Goal: Task Accomplishment & Management: Use online tool/utility

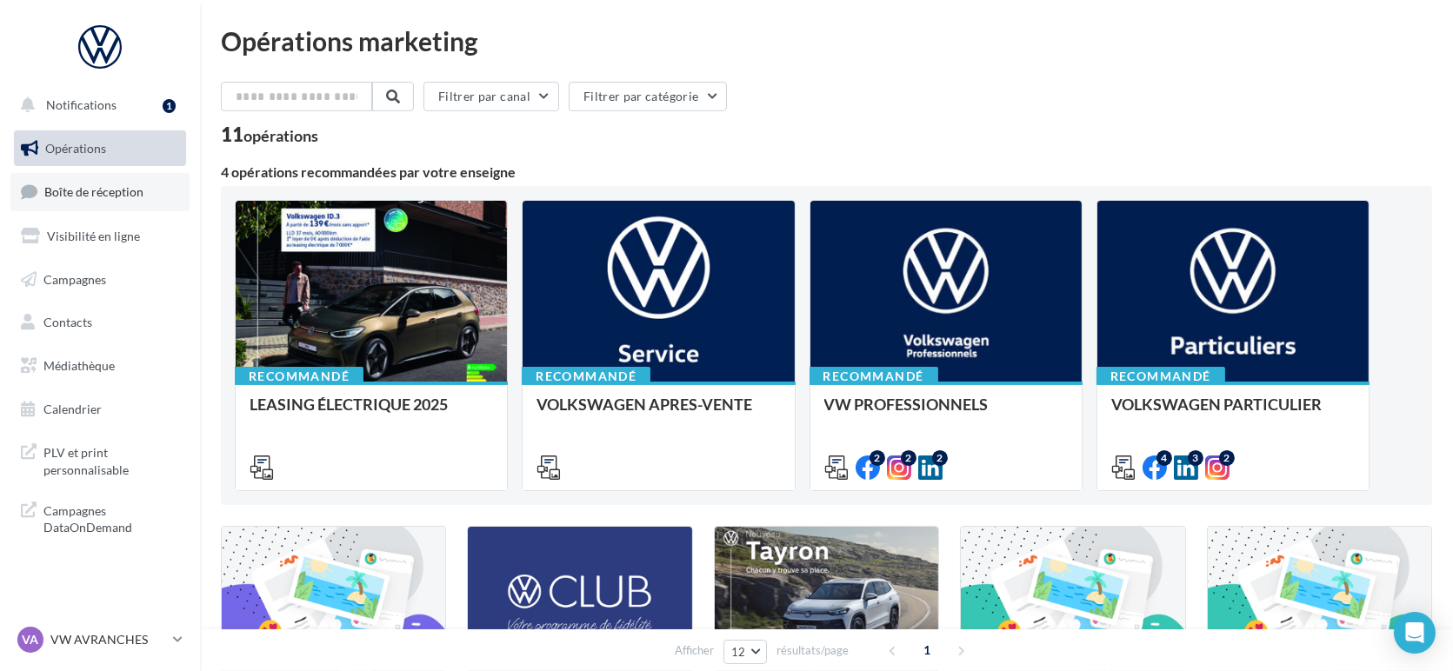
click at [66, 194] on span "Boîte de réception" at bounding box center [93, 191] width 99 height 15
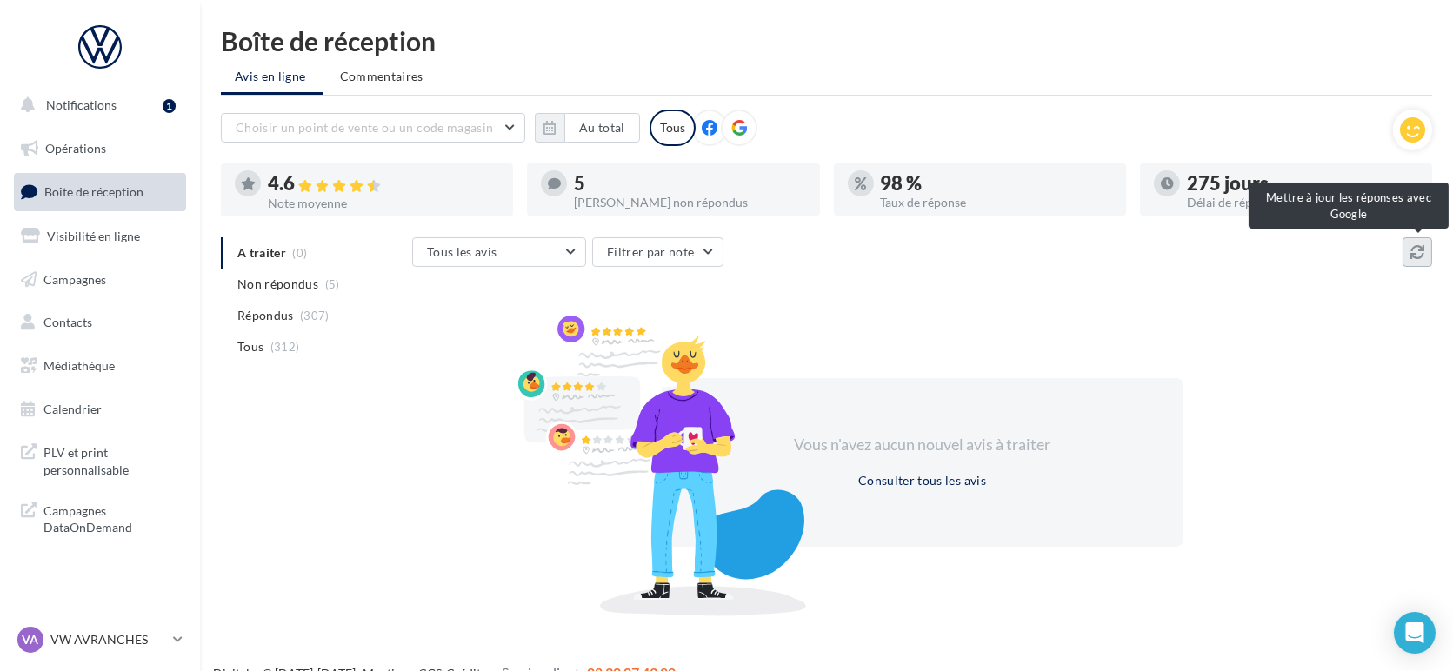
click at [1417, 245] on icon at bounding box center [1418, 252] width 14 height 14
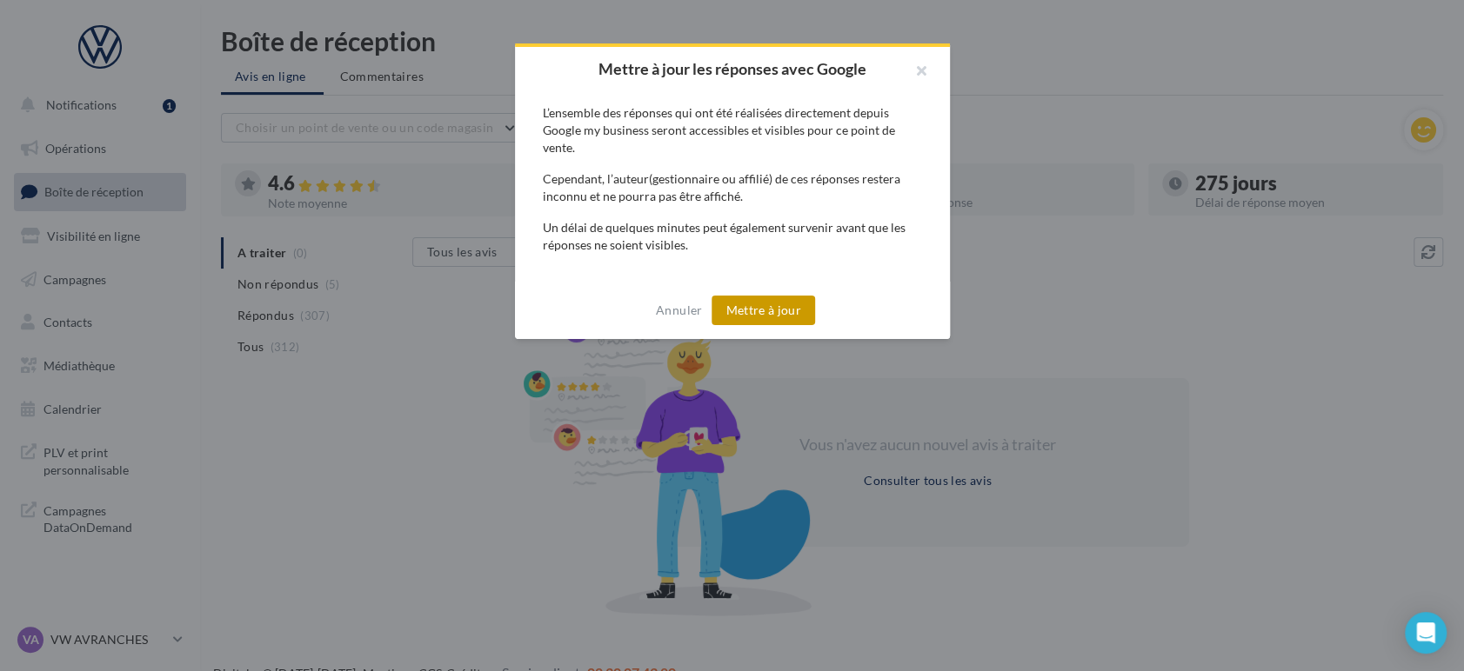
click at [770, 317] on button "Mettre à jour" at bounding box center [762, 311] width 103 height 30
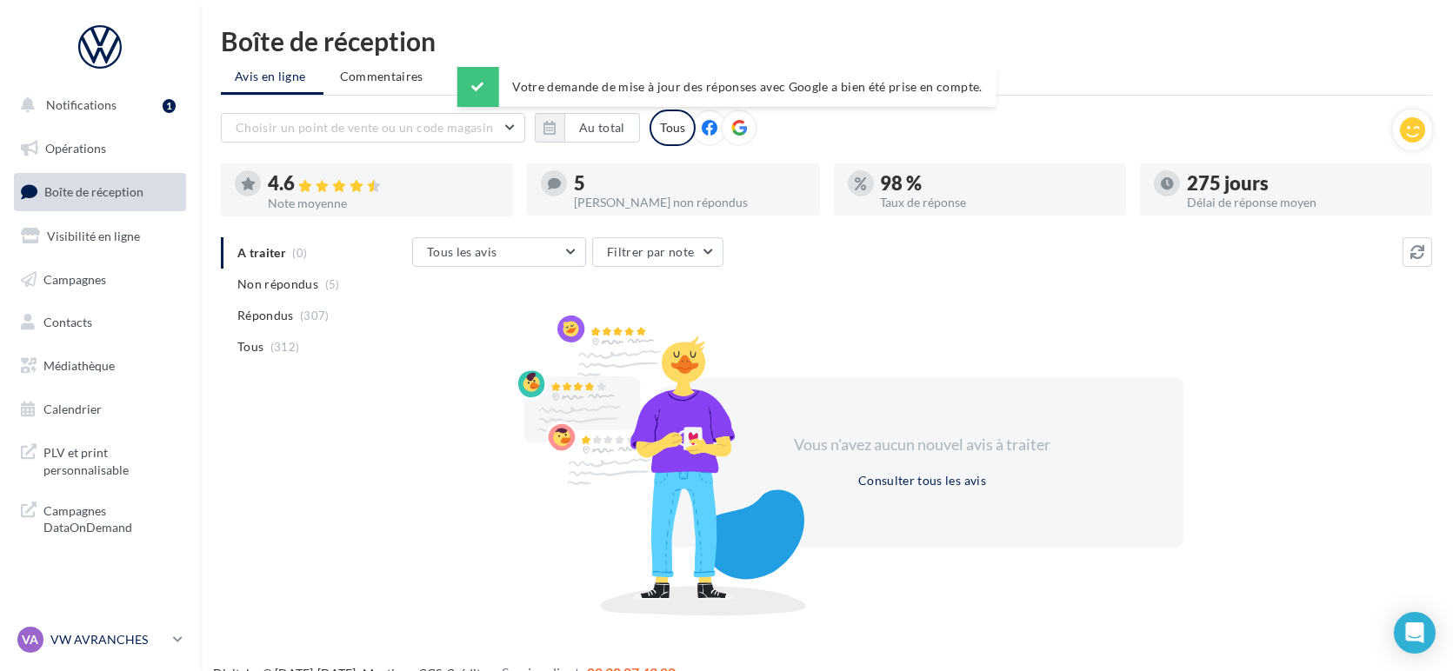
click at [111, 642] on p "VW AVRANCHES" at bounding box center [108, 639] width 116 height 17
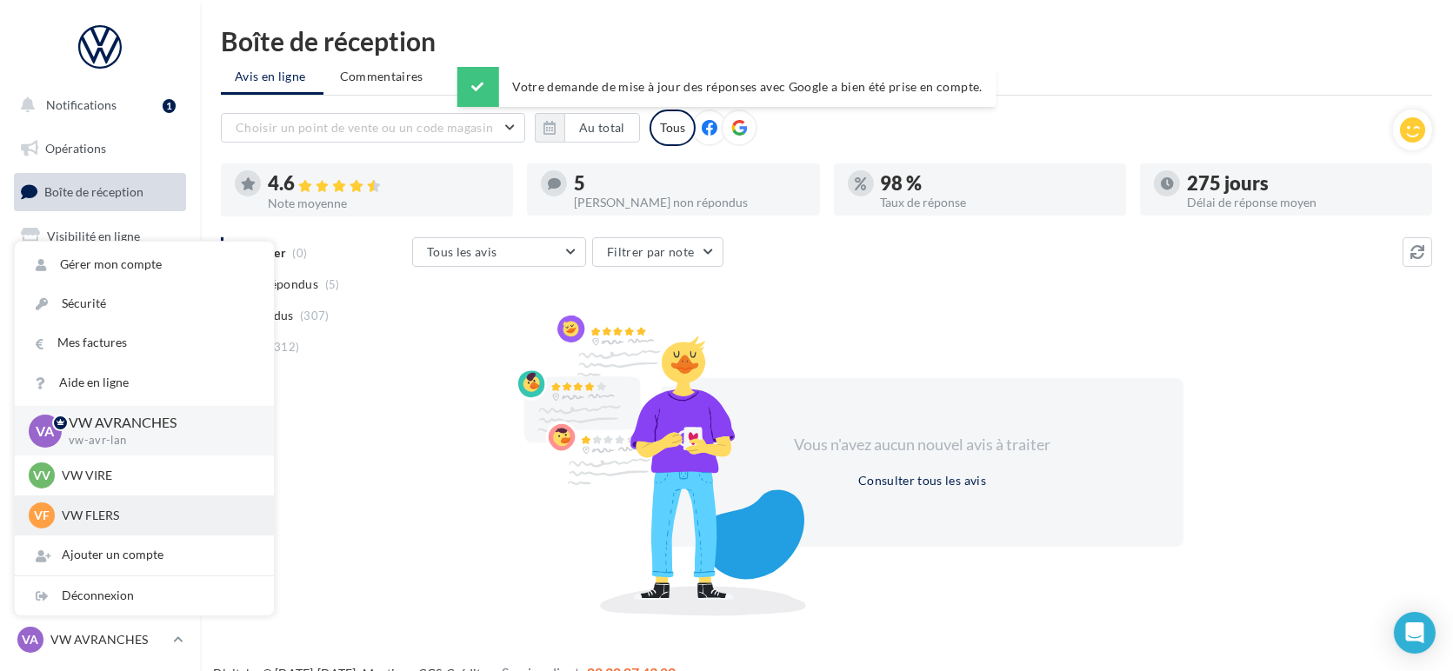
click at [143, 507] on p "VW FLERS" at bounding box center [157, 515] width 191 height 17
